Goal: Task Accomplishment & Management: Manage account settings

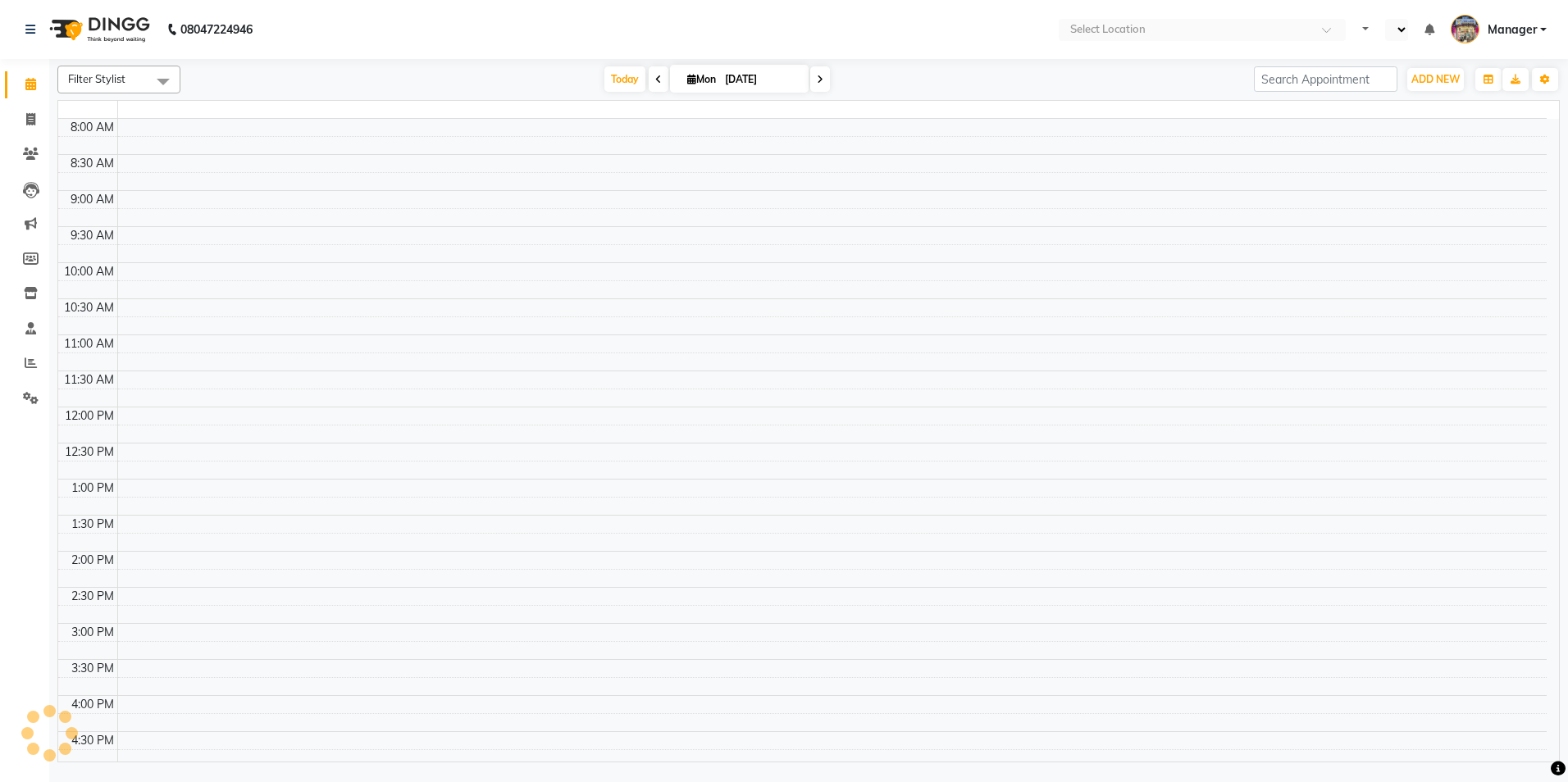
select select "en"
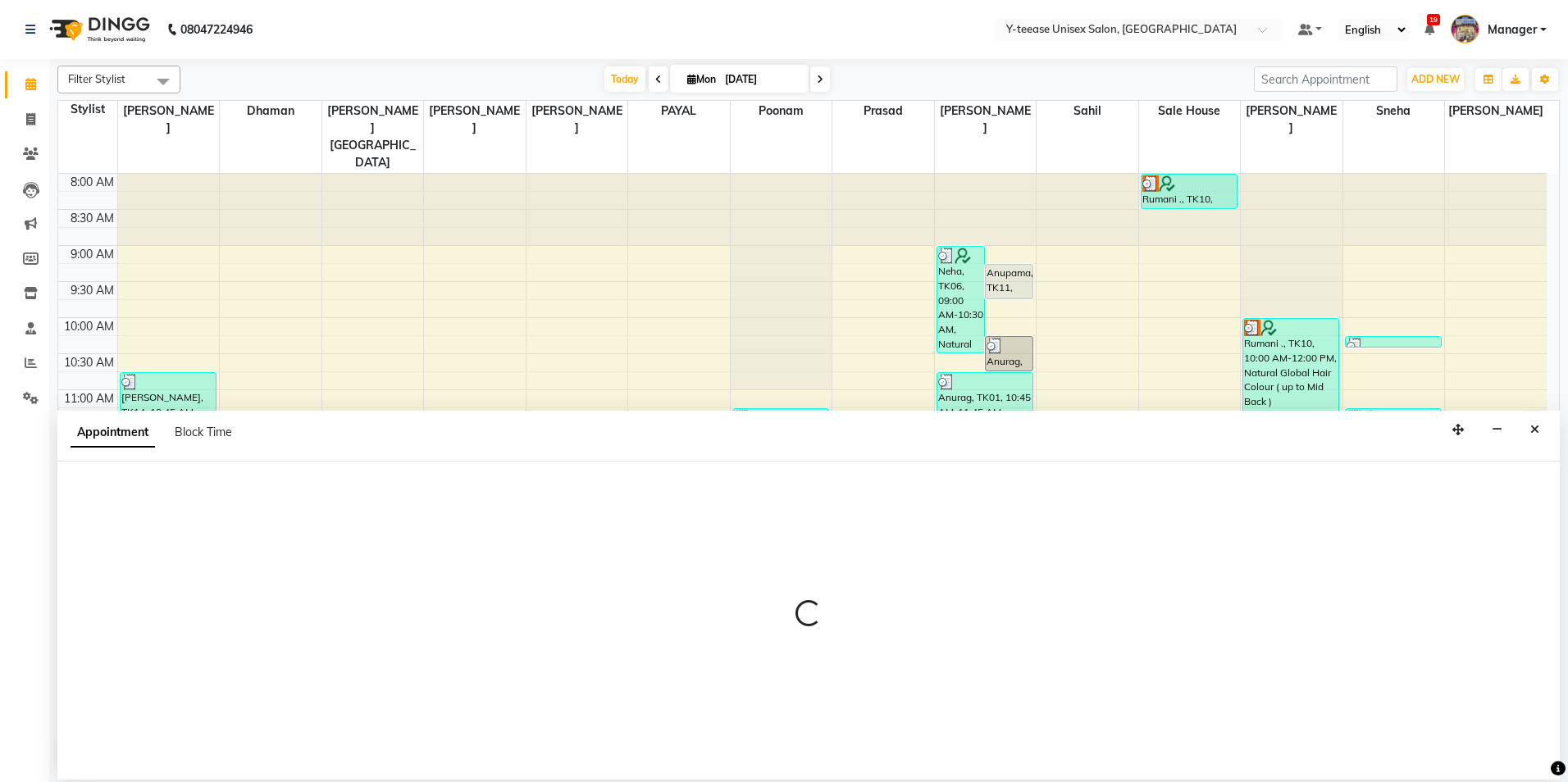
select select "57"
select select "585"
select select "tentative"
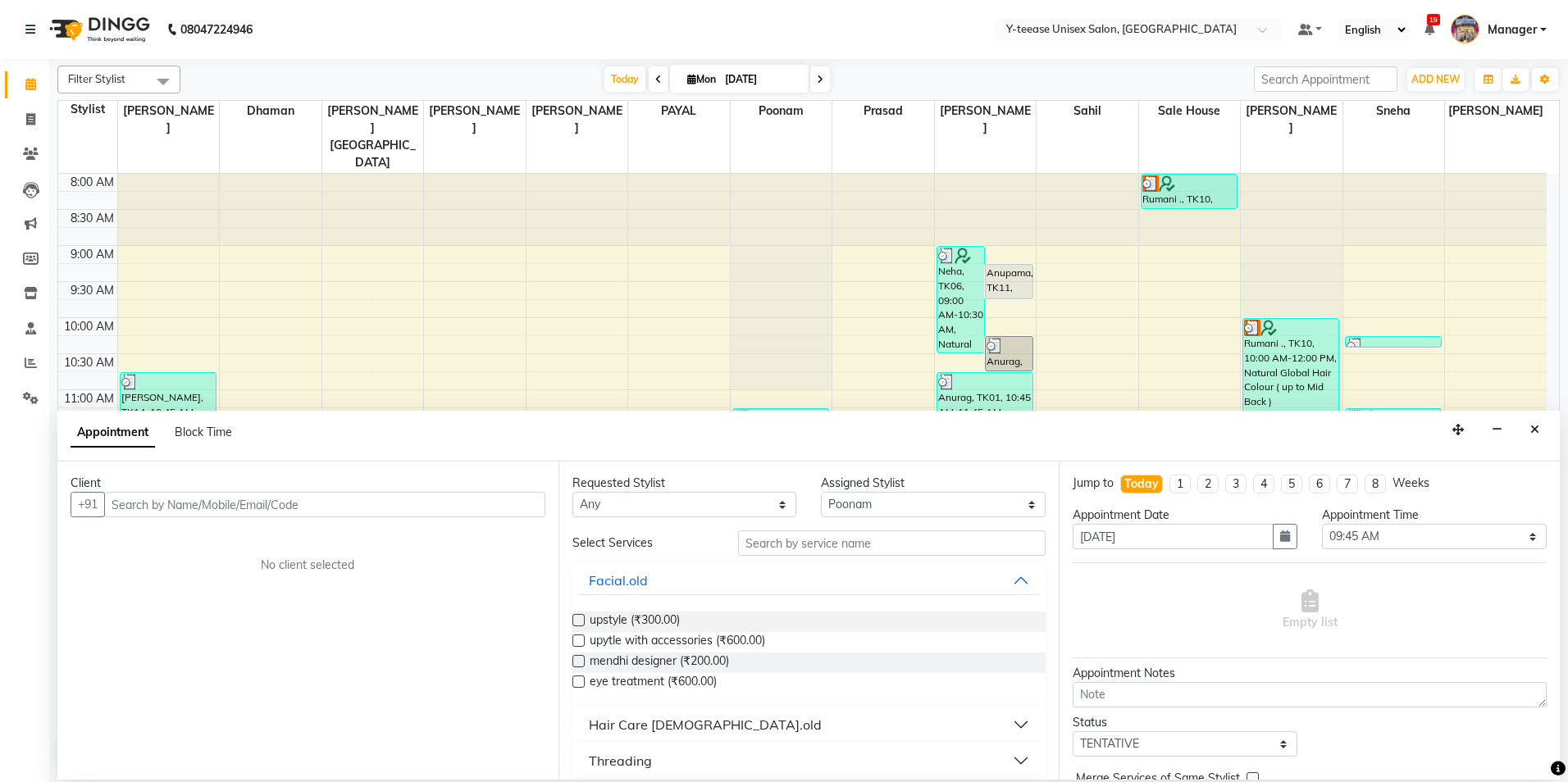
click at [1537, 429] on button "Close" at bounding box center [1534, 430] width 24 height 26
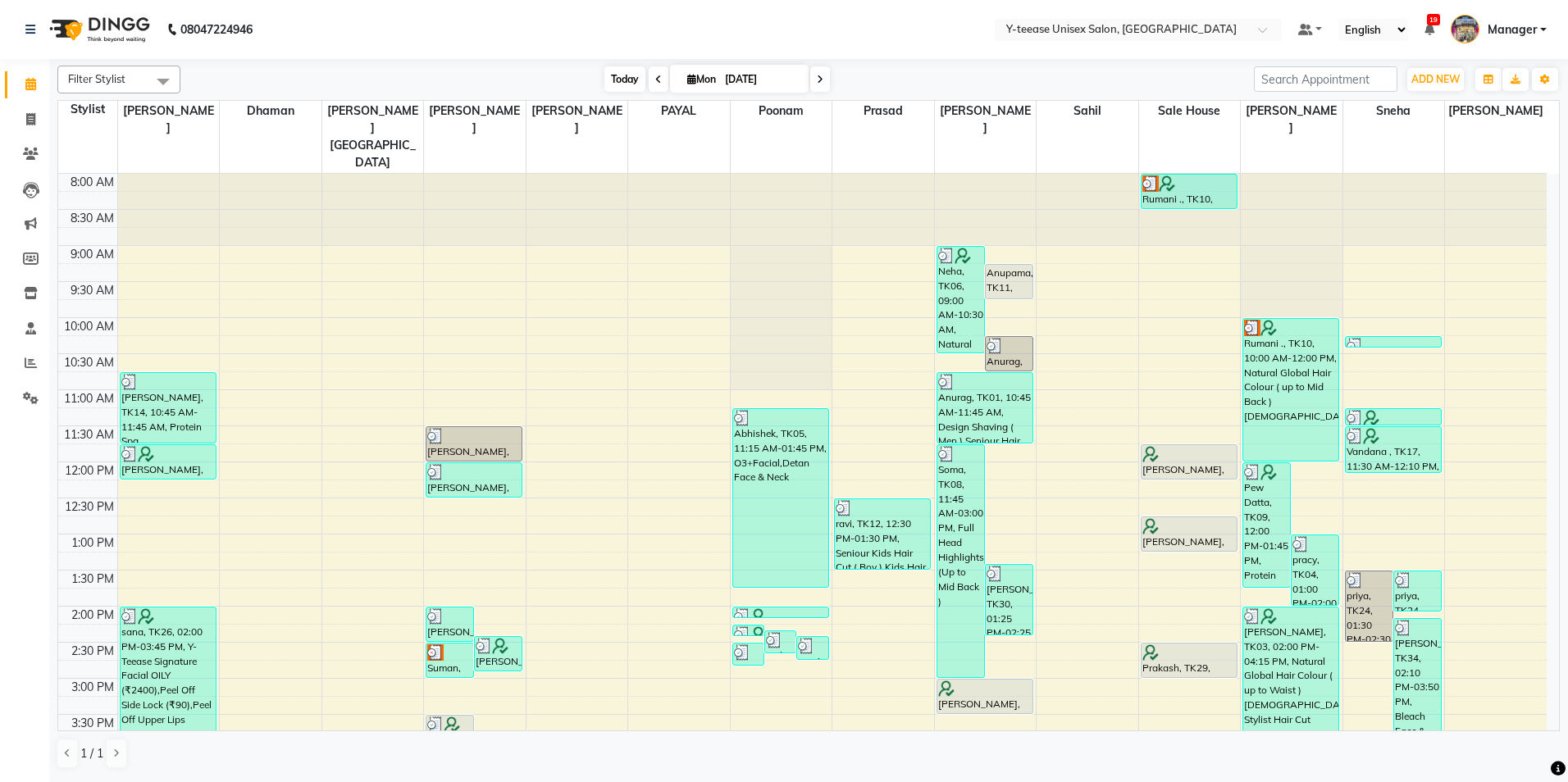
click at [622, 81] on span "Today" at bounding box center [625, 79] width 41 height 26
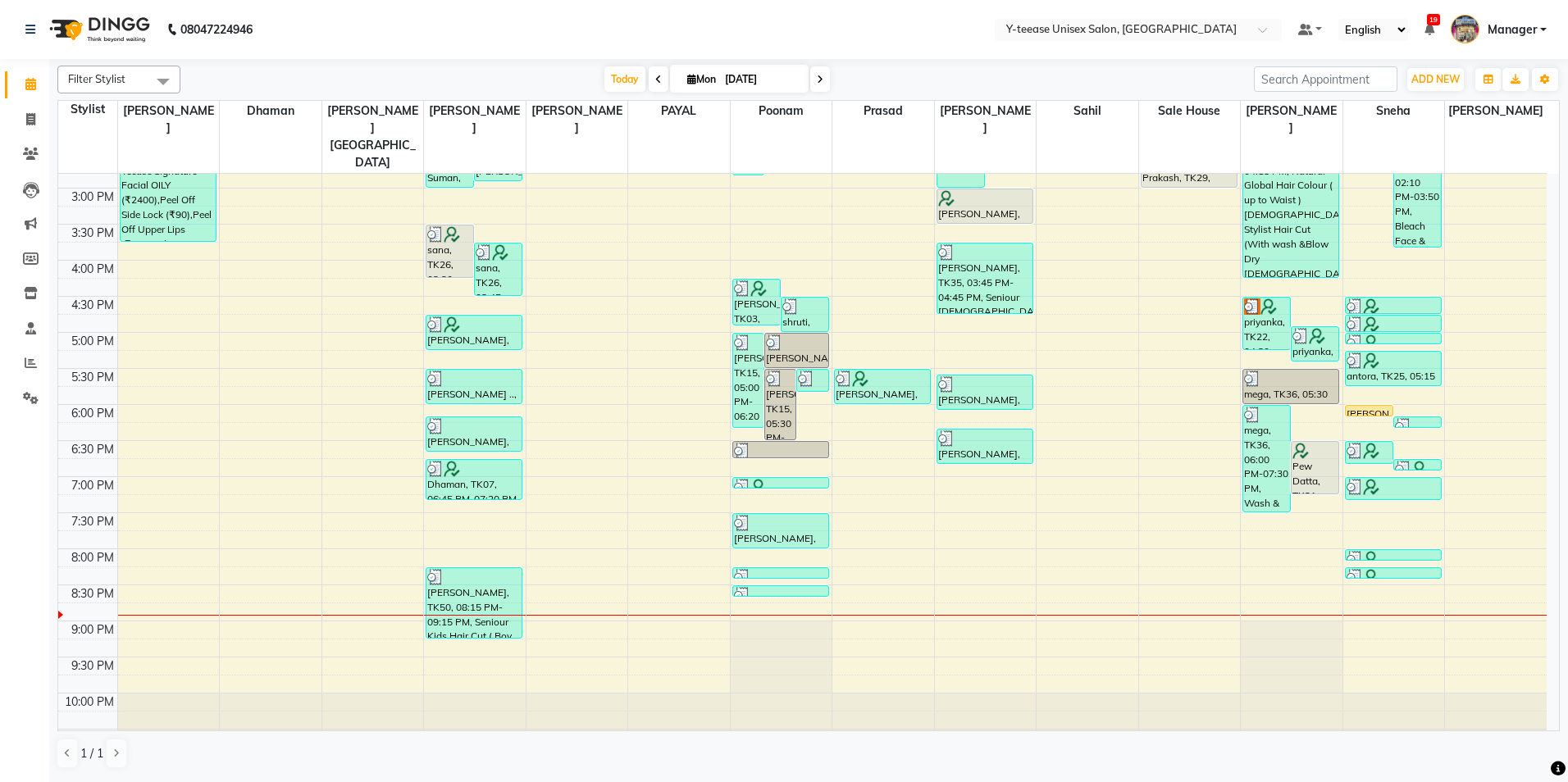
click at [603, 37] on nav "08047224946 Select Location × Y-teease Unisex Salon, Amanora Default Panel My P…" at bounding box center [784, 30] width 1568 height 59
click at [1543, 73] on button "Toggle Dropdown" at bounding box center [1544, 80] width 26 height 23
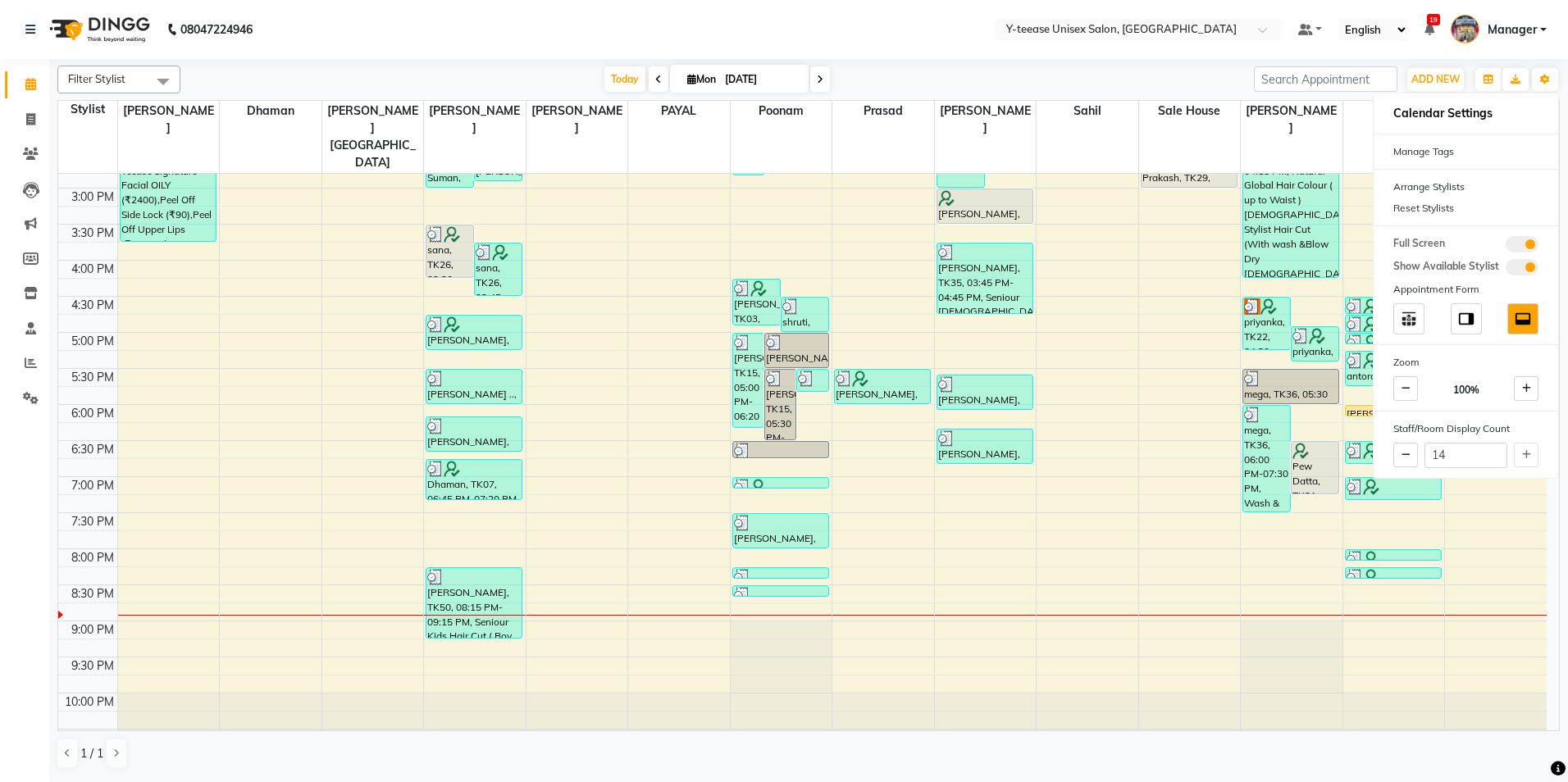
click at [861, 61] on div "Filter Stylist Select All [PERSON_NAME] Dhaman [PERSON_NAME][GEOGRAPHIC_DATA][P…" at bounding box center [809, 418] width 1503 height 717
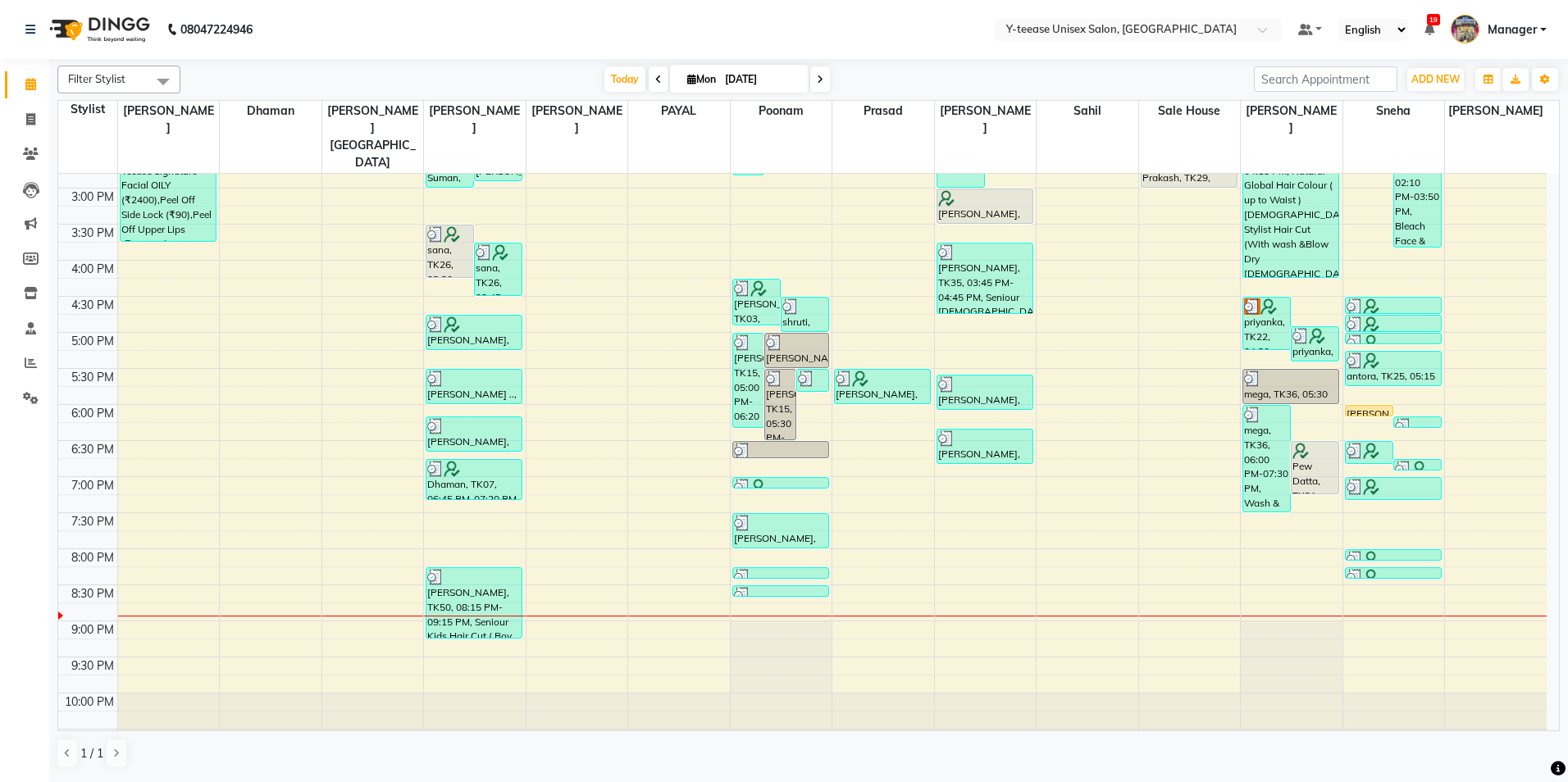
click at [1532, 38] on link "Manager" at bounding box center [1499, 30] width 96 height 27
click at [1485, 118] on link "Sign out" at bounding box center [1463, 118] width 150 height 26
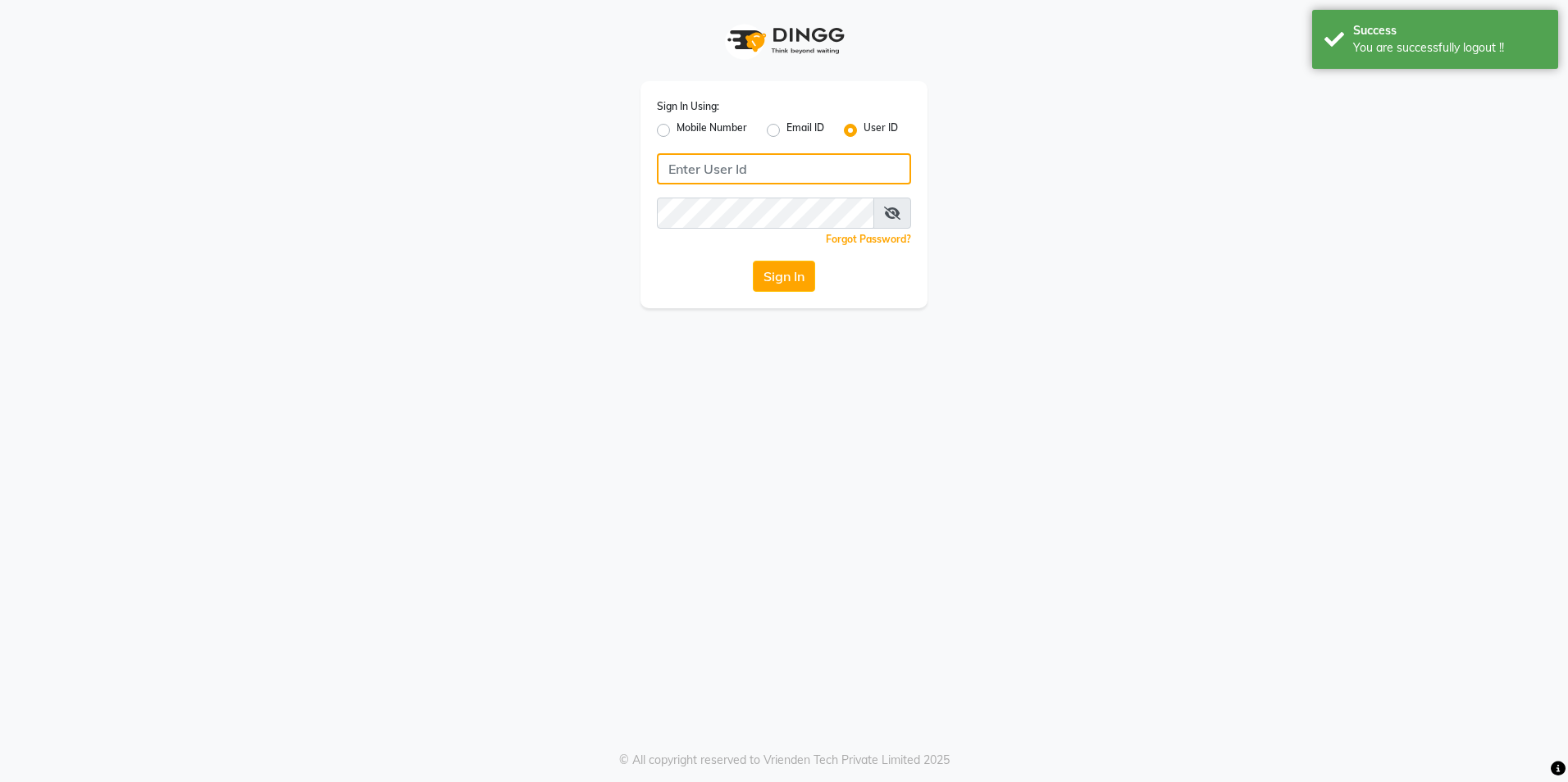
type input "8999679795"
click at [677, 132] on label "Mobile Number" at bounding box center [712, 130] width 71 height 20
click at [677, 131] on input "Mobile Number" at bounding box center [681, 126] width 11 height 11
radio input "true"
radio input "false"
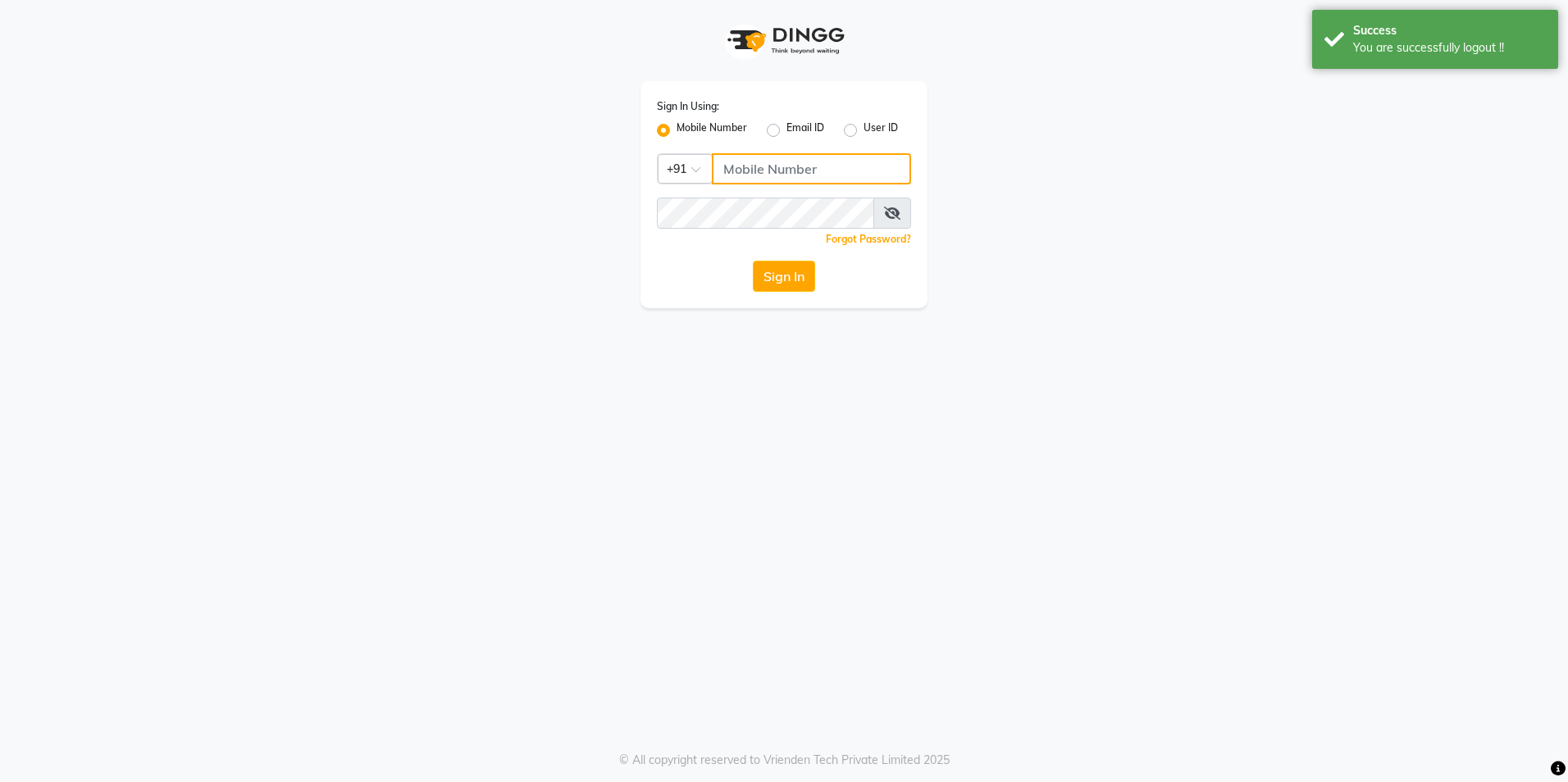
drag, startPoint x: 746, startPoint y: 160, endPoint x: 781, endPoint y: 173, distance: 37.3
click at [746, 160] on input "Username" at bounding box center [812, 169] width 199 height 32
type input "9657530762"
click at [793, 274] on button "Sign In" at bounding box center [784, 276] width 62 height 32
